Goal: Check status

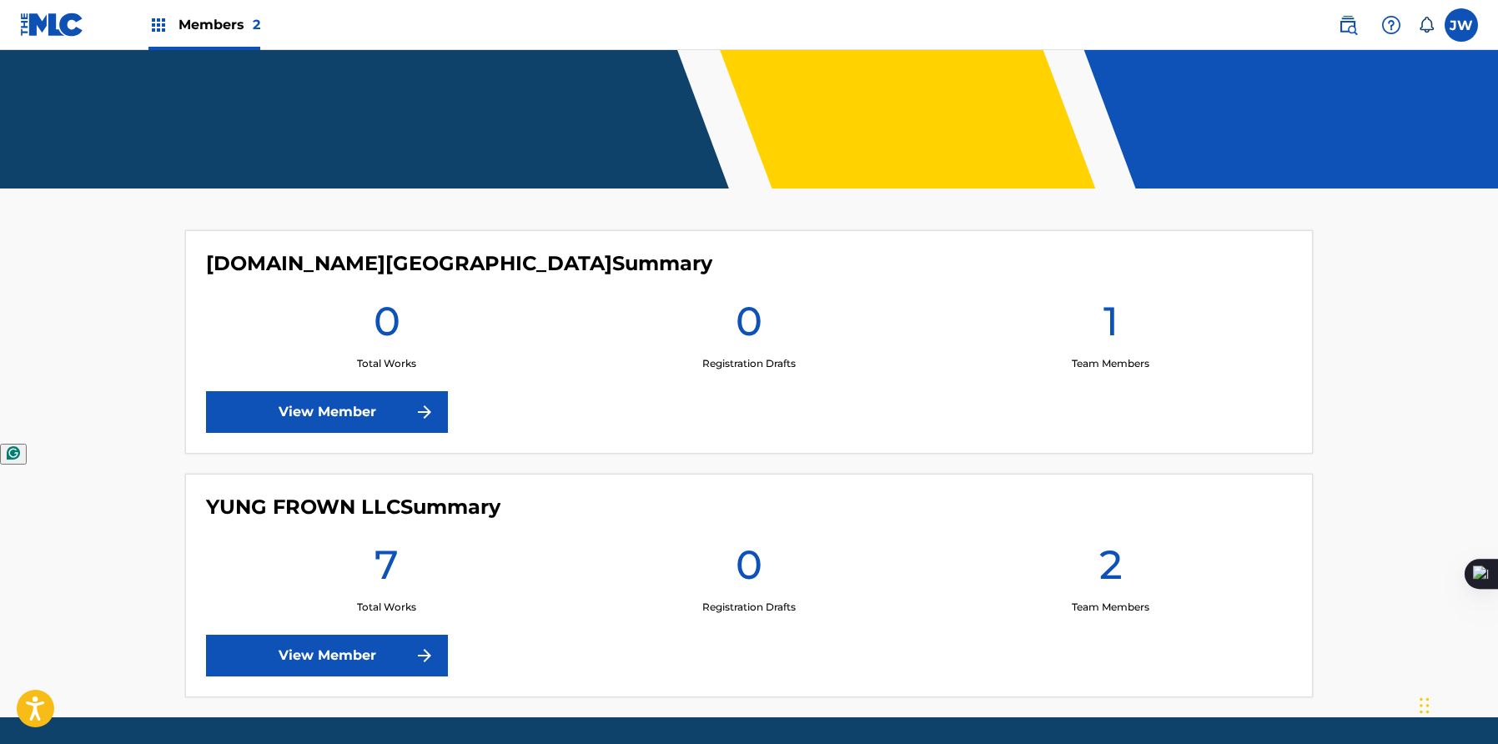
scroll to position [352, 0]
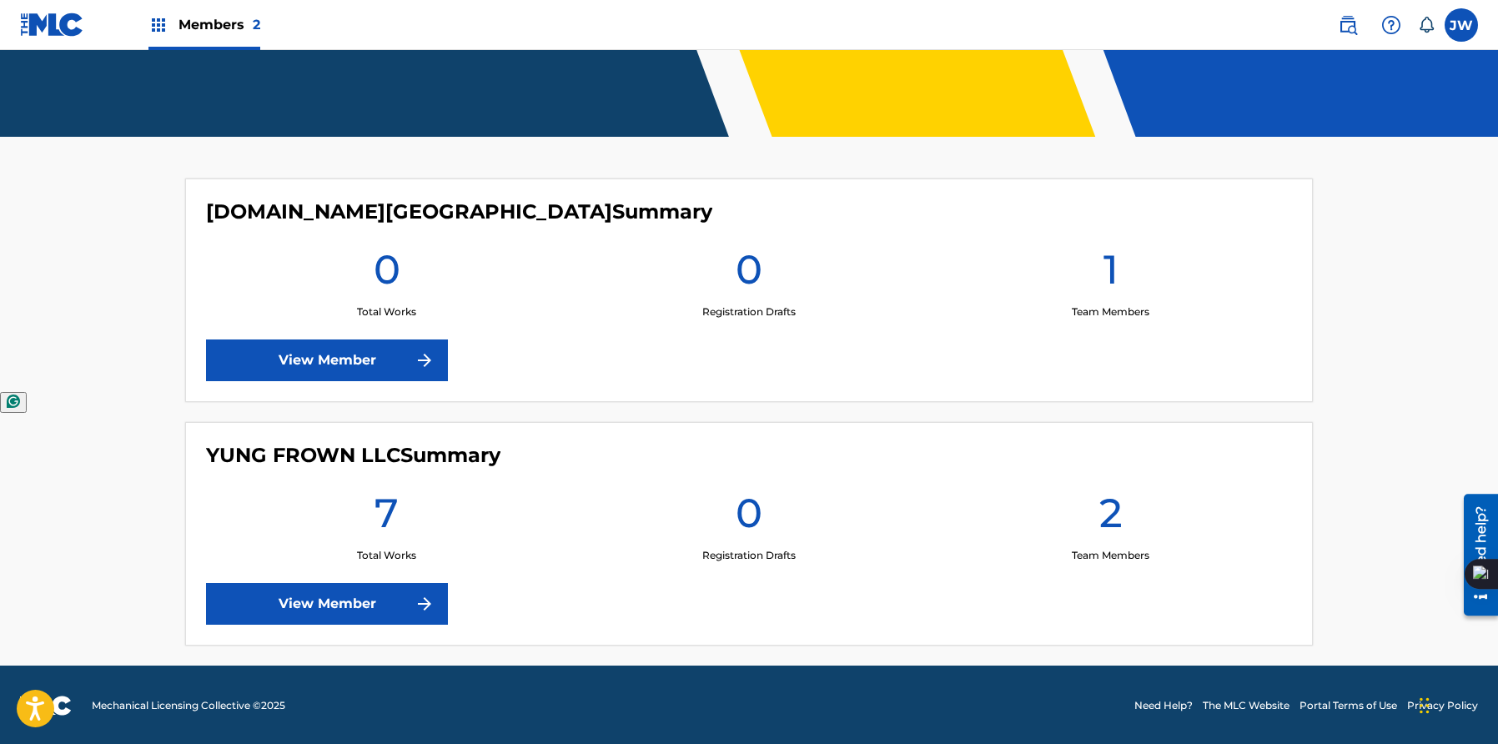
click at [399, 596] on link "View Member" at bounding box center [327, 604] width 242 height 42
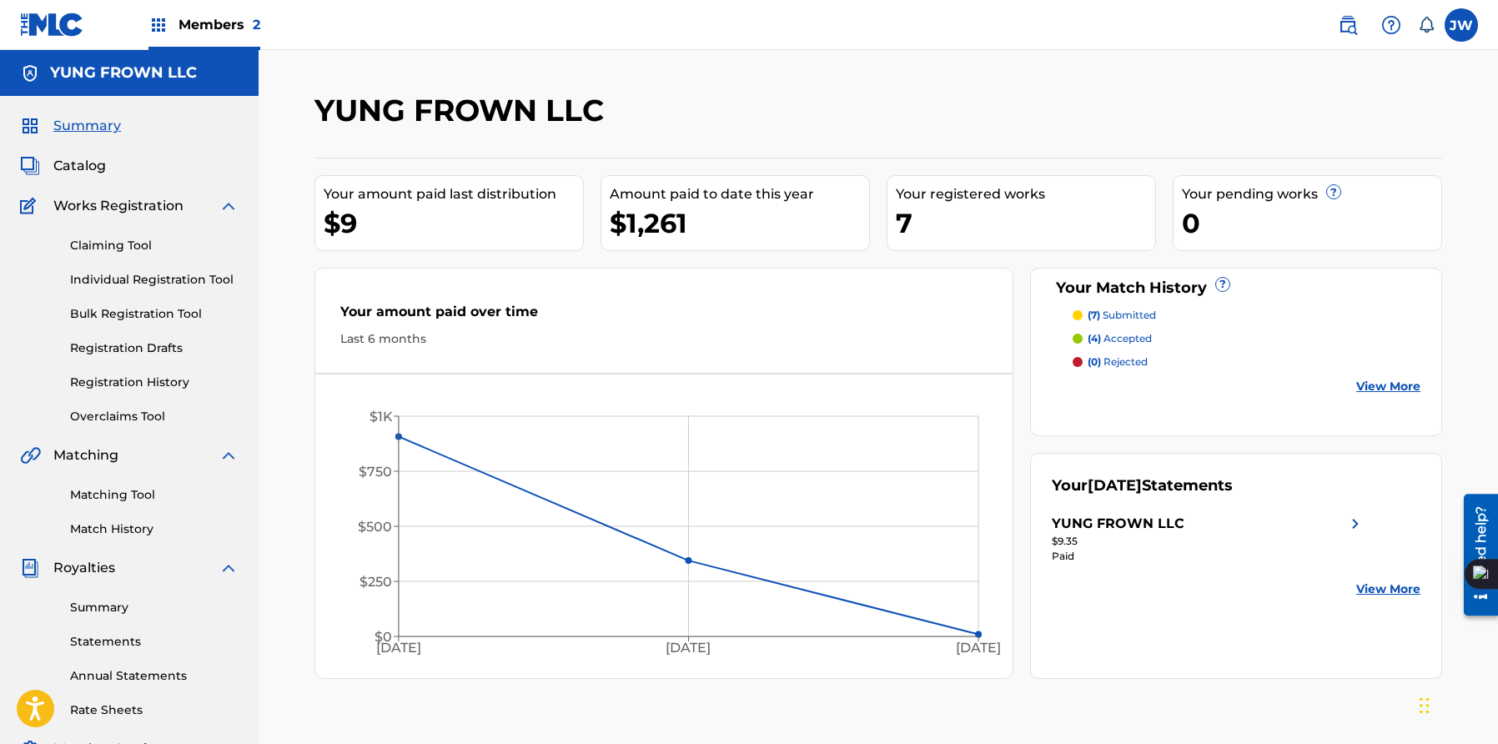
click at [1370, 384] on link "View More" at bounding box center [1388, 387] width 64 height 18
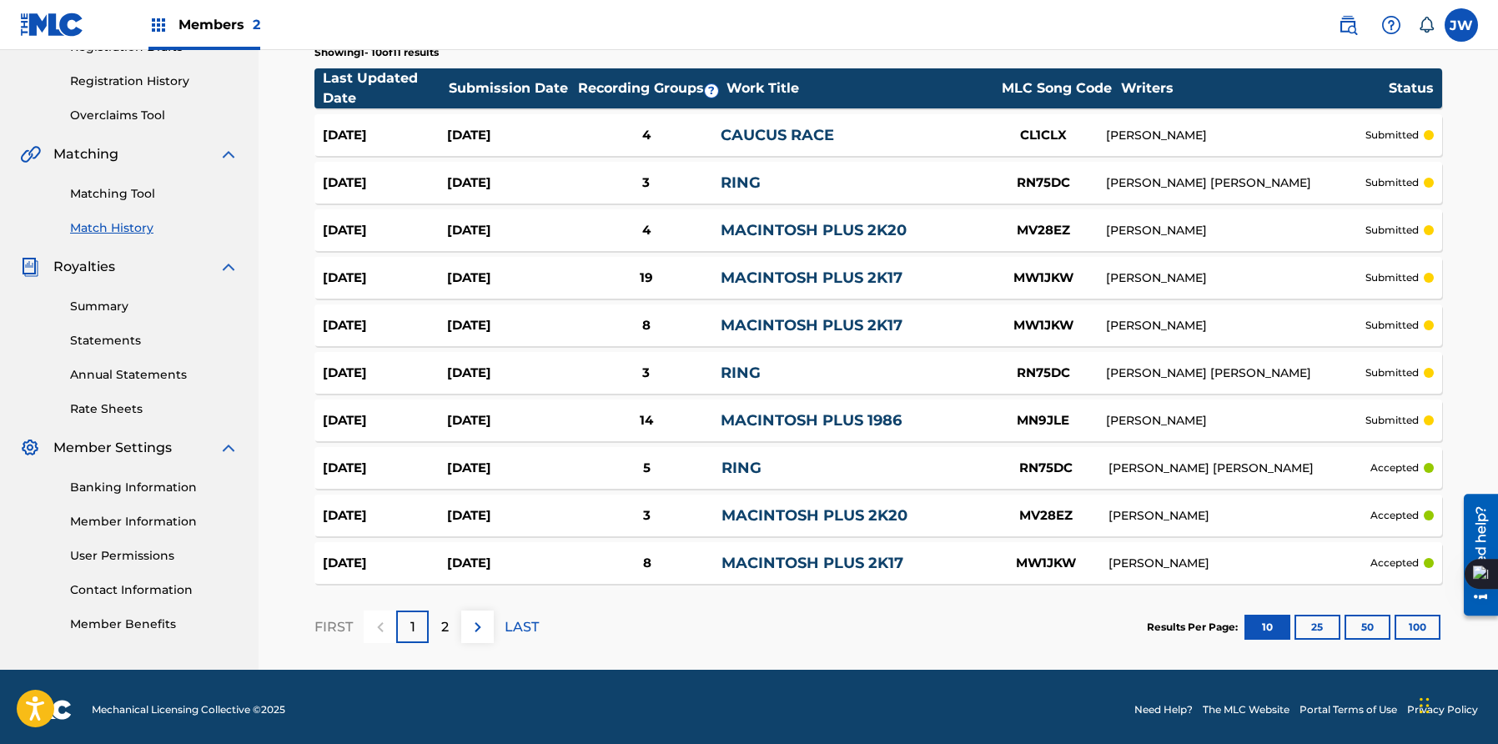
scroll to position [306, 0]
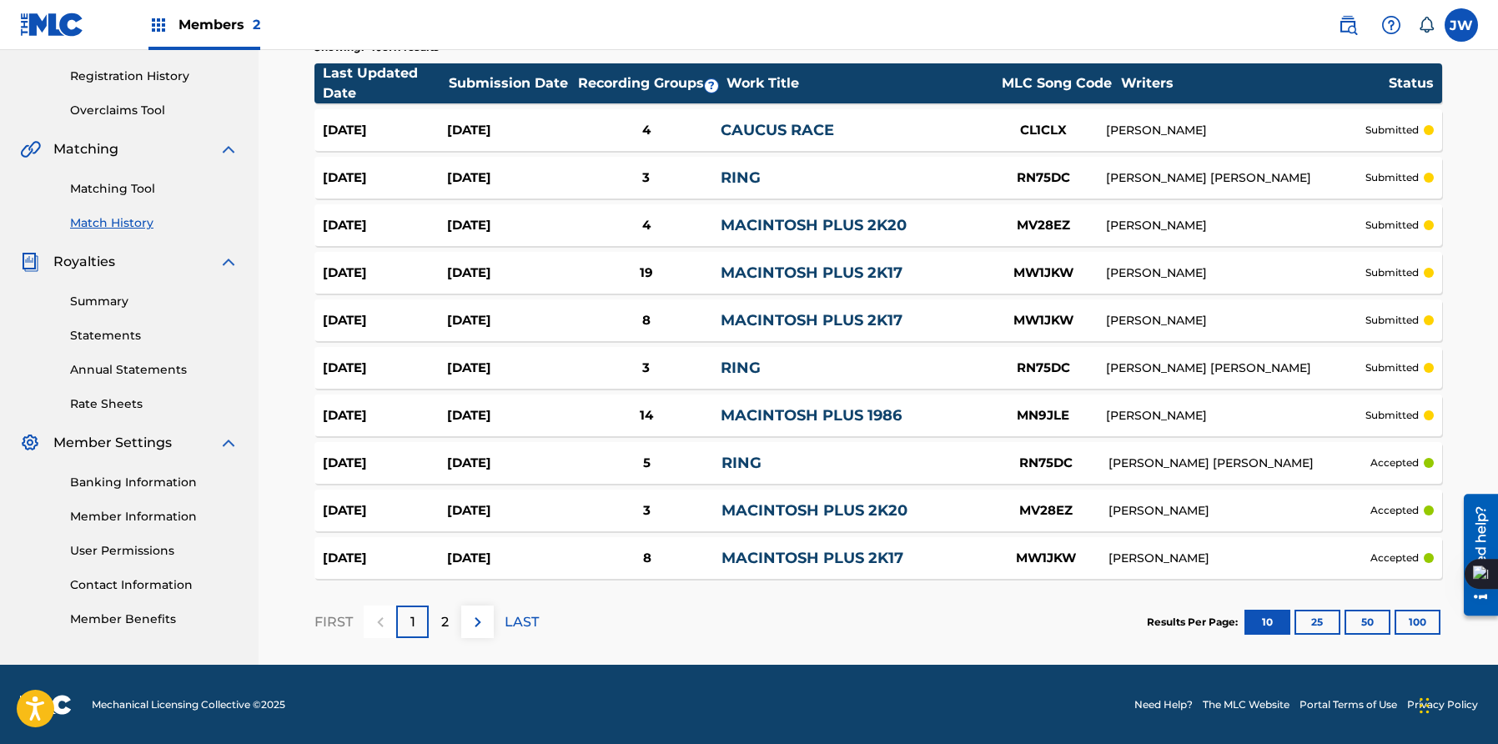
click at [135, 607] on div "Banking Information Member Information User Permissions Contact Information Mem…" at bounding box center [129, 540] width 219 height 175
click at [138, 596] on div "Banking Information Member Information User Permissions Contact Information Mem…" at bounding box center [129, 540] width 219 height 175
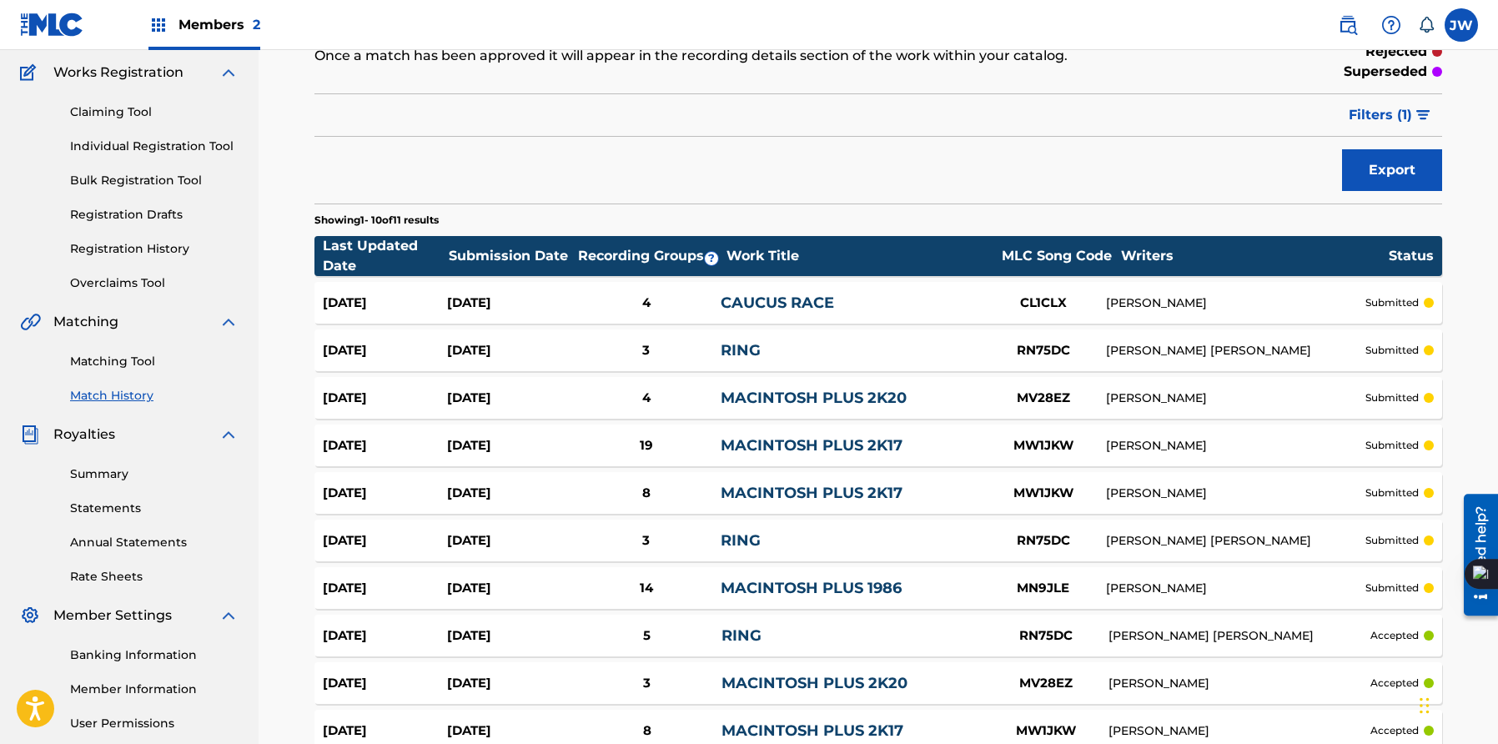
scroll to position [127, 0]
